Goal: Task Accomplishment & Management: Manage account settings

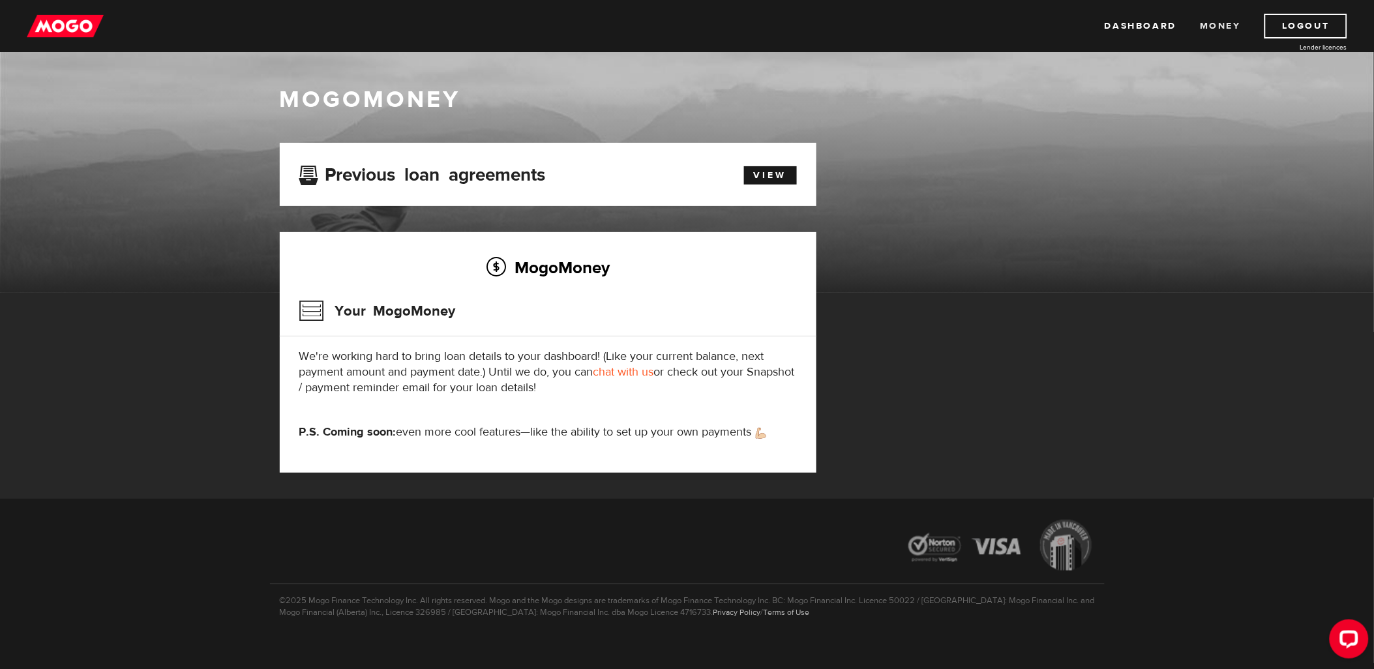
click at [1217, 14] on link "Money" at bounding box center [1220, 26] width 41 height 25
click at [73, 14] on img at bounding box center [65, 26] width 77 height 25
click at [767, 173] on link "View" at bounding box center [770, 175] width 53 height 18
click at [778, 170] on link "View" at bounding box center [770, 175] width 53 height 18
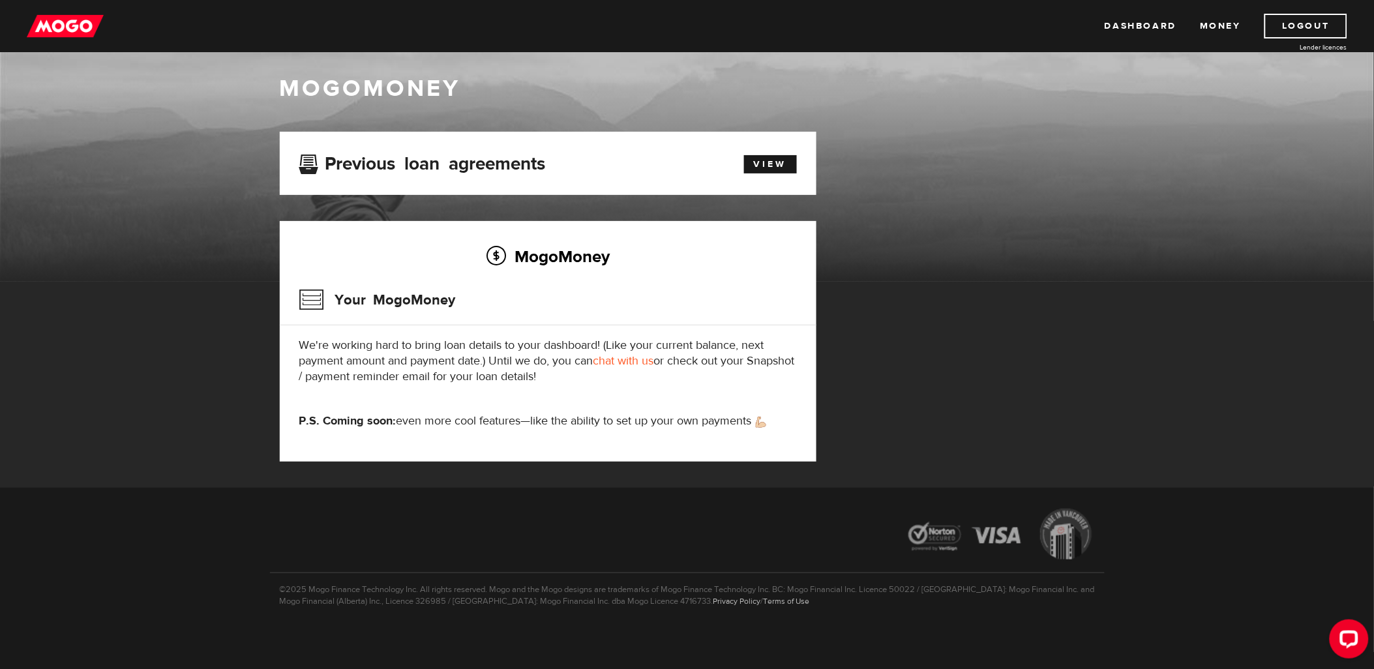
click at [406, 290] on h3 "Your MogoMoney" at bounding box center [377, 300] width 156 height 34
click at [413, 365] on p "We're working hard to bring loan details to your dashboard! (Like your current …" at bounding box center [547, 361] width 497 height 47
click at [420, 346] on p "We're working hard to bring loan details to your dashboard! (Like your current …" at bounding box center [547, 361] width 497 height 47
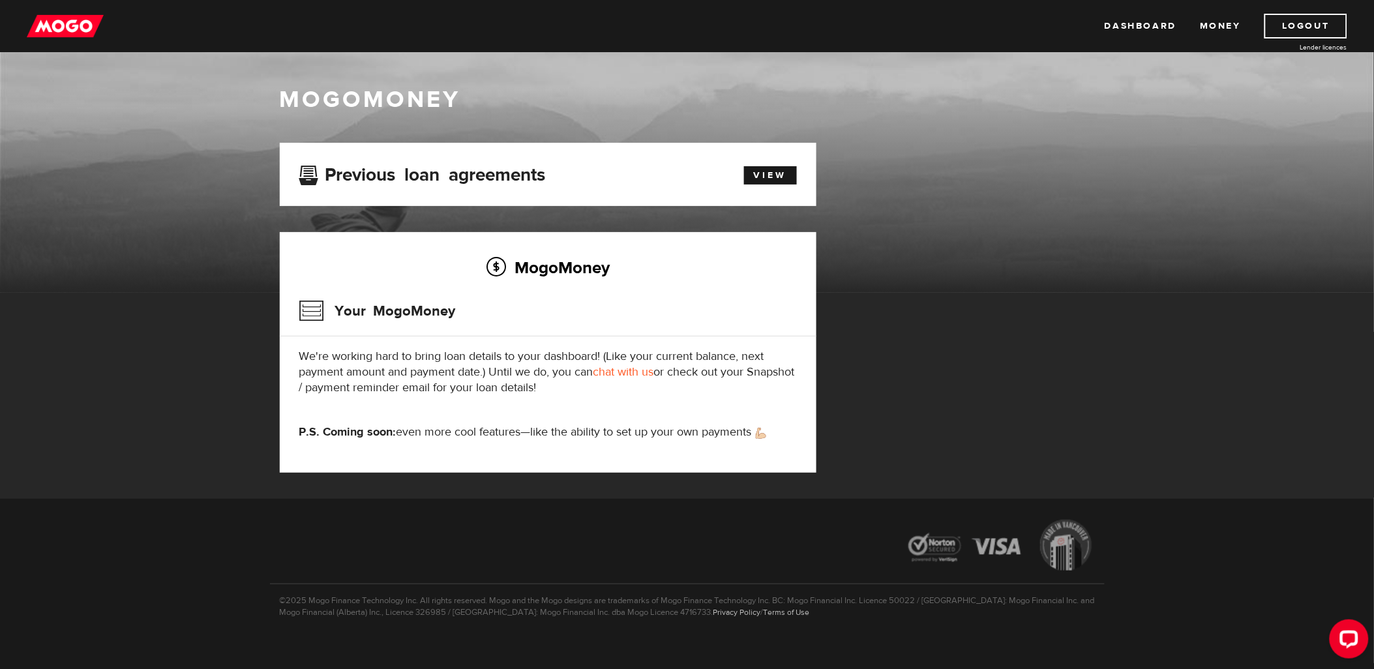
click at [1325, 12] on div "Dashboard Money Logout Lender licences Dashboard Money Logout Lender licences" at bounding box center [687, 26] width 1374 height 52
click at [1325, 23] on link "Logout" at bounding box center [1305, 26] width 83 height 25
